Goal: Task Accomplishment & Management: Use online tool/utility

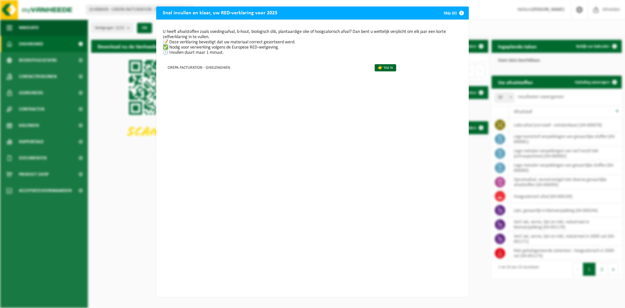
click at [444, 13] on button "Skip (0)" at bounding box center [453, 13] width 30 height 13
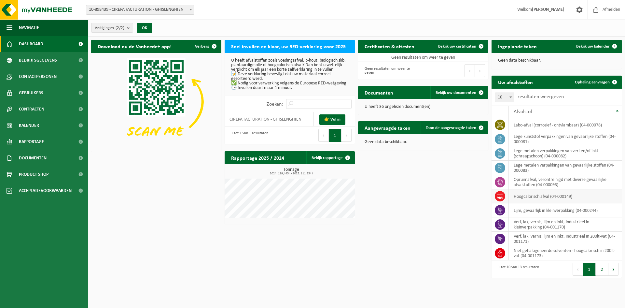
click at [527, 196] on td "hoogcalorisch afval (04-000149)" at bounding box center [565, 196] width 113 height 14
click at [500, 197] on icon at bounding box center [500, 198] width 6 height 2
click at [593, 81] on span "Ophaling aanvragen" at bounding box center [592, 82] width 35 height 4
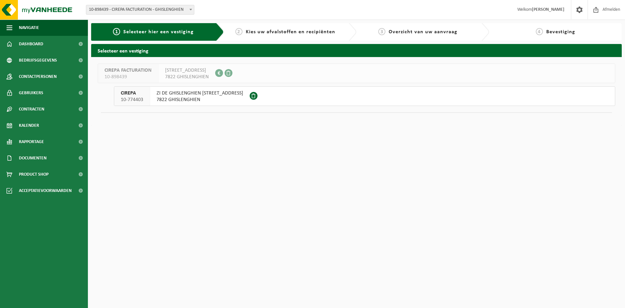
click at [170, 97] on span "7822 GHISLENGHIEN" at bounding box center [200, 99] width 87 height 7
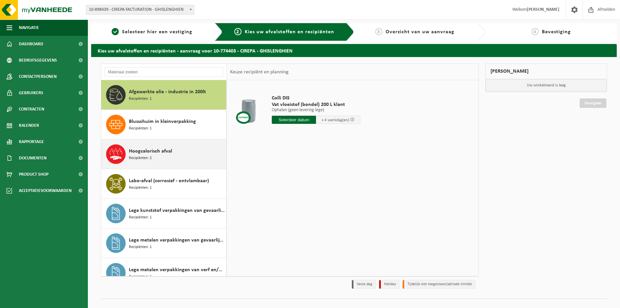
click at [142, 153] on span "Hoogcalorisch afval" at bounding box center [150, 151] width 43 height 8
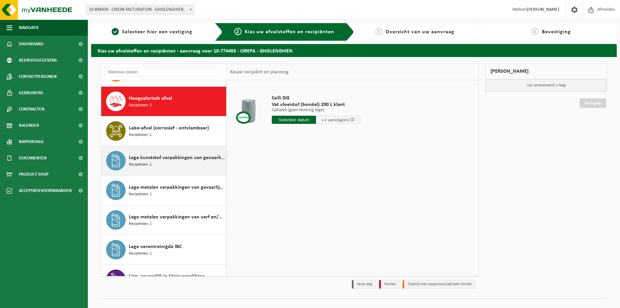
scroll to position [59, 0]
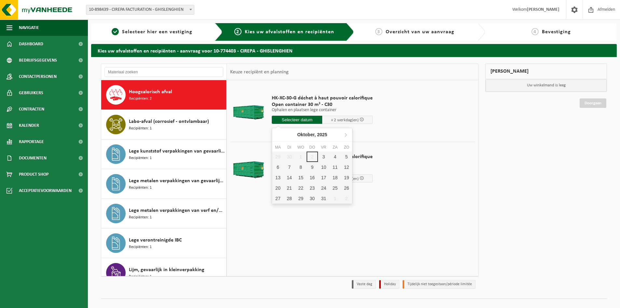
click at [292, 120] on input "text" at bounding box center [297, 120] width 50 height 8
click at [321, 157] on div "3" at bounding box center [323, 156] width 11 height 10
type input "Van [DATE]"
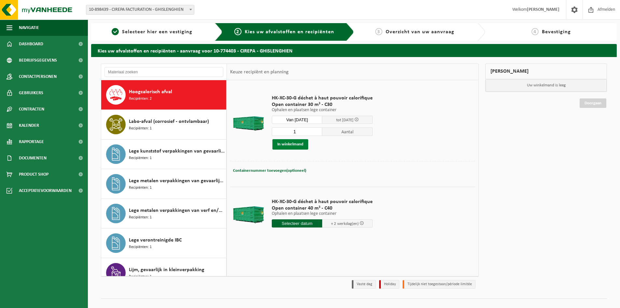
click at [283, 145] on button "In winkelmand" at bounding box center [290, 144] width 36 height 10
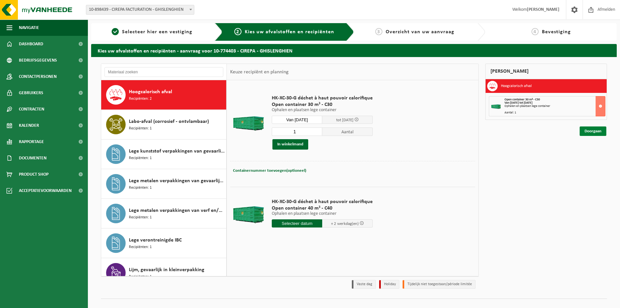
click at [592, 132] on link "Doorgaan" at bounding box center [593, 130] width 27 height 9
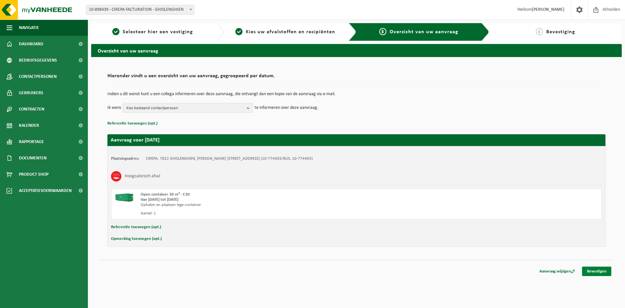
click at [600, 274] on link "Bevestigen" at bounding box center [596, 270] width 29 height 9
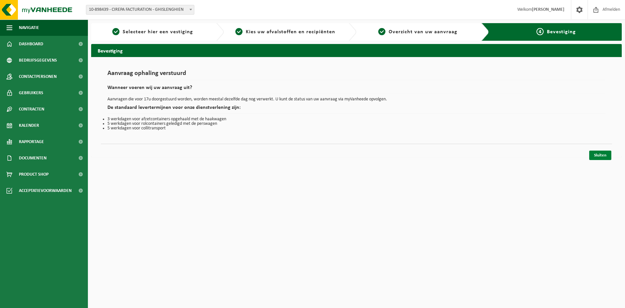
click at [602, 157] on link "Sluiten" at bounding box center [600, 154] width 22 height 9
